Goal: Task Accomplishment & Management: Manage account settings

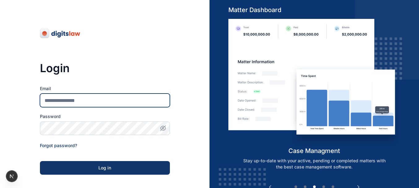
click at [91, 98] on input "Email" at bounding box center [105, 100] width 130 height 14
type input "**********"
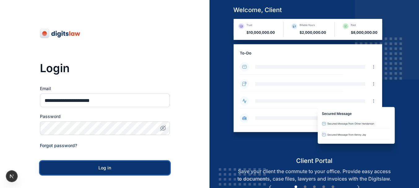
click at [111, 163] on button "Log in" at bounding box center [105, 168] width 130 height 14
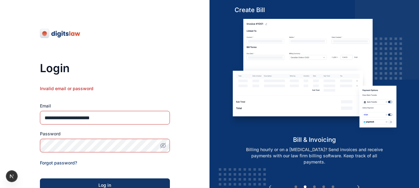
click at [166, 149] on button "button" at bounding box center [163, 146] width 14 height 14
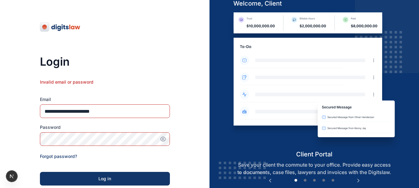
scroll to position [10, 0]
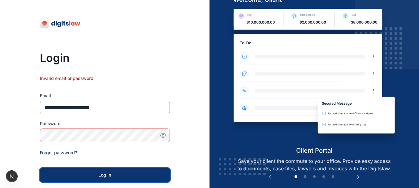
click at [119, 171] on button "Log in" at bounding box center [105, 175] width 130 height 14
